Goal: Register for event/course

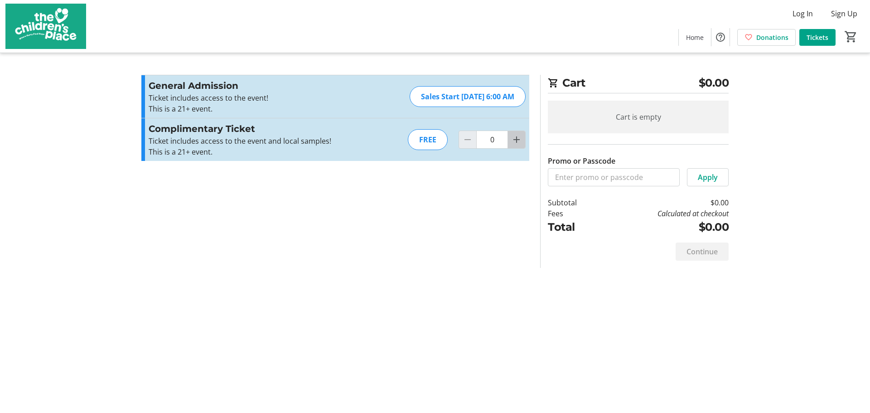
click at [517, 137] on mat-icon "Increment by one" at bounding box center [516, 139] width 11 height 11
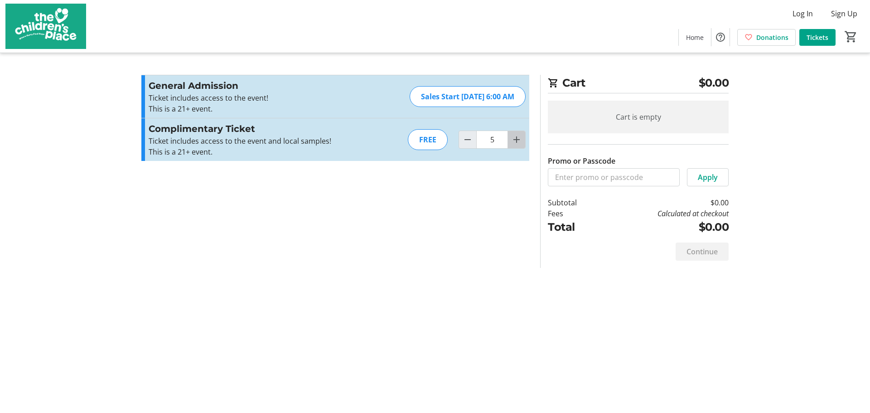
click at [517, 137] on mat-icon "Increment by one" at bounding box center [516, 139] width 11 height 11
type input "8"
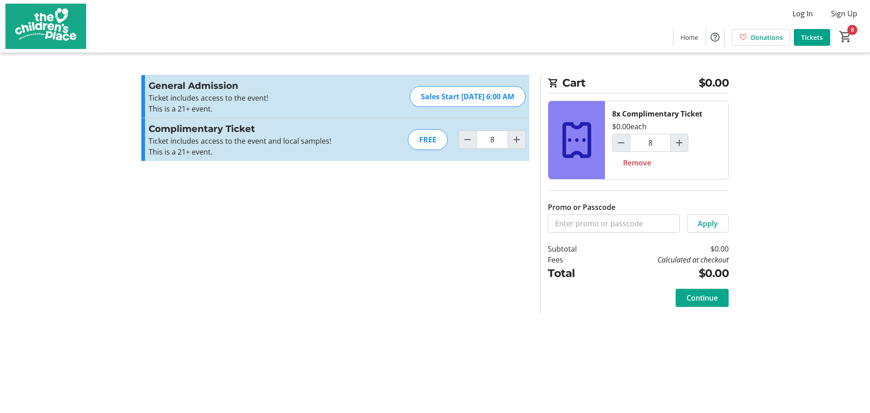
click at [696, 299] on span "Continue" at bounding box center [701, 297] width 31 height 11
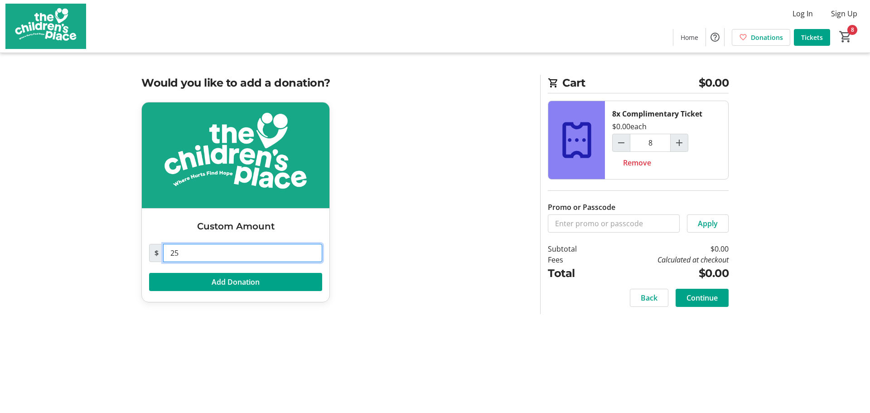
drag, startPoint x: 194, startPoint y: 257, endPoint x: 154, endPoint y: 256, distance: 40.3
click at [154, 256] on div "$ 25" at bounding box center [235, 253] width 173 height 18
type input "0"
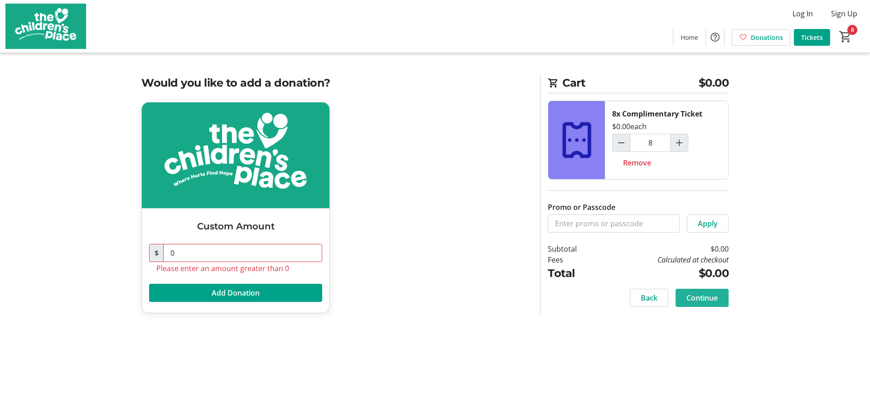
click at [708, 300] on span "Continue" at bounding box center [701, 297] width 31 height 11
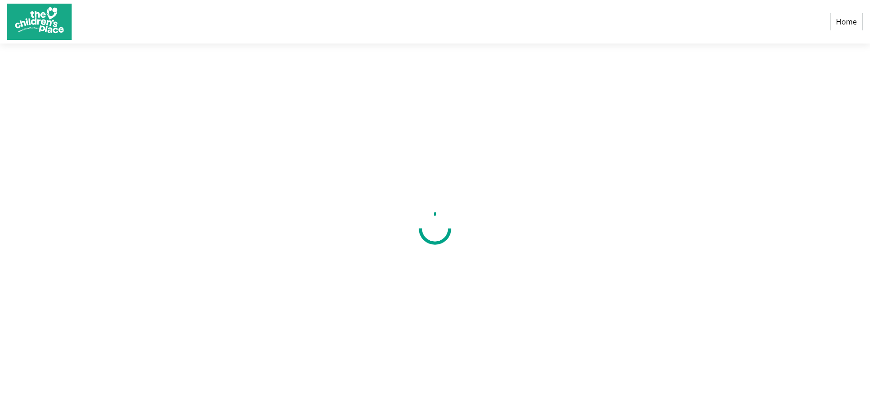
select select "US"
